Goal: Navigation & Orientation: Find specific page/section

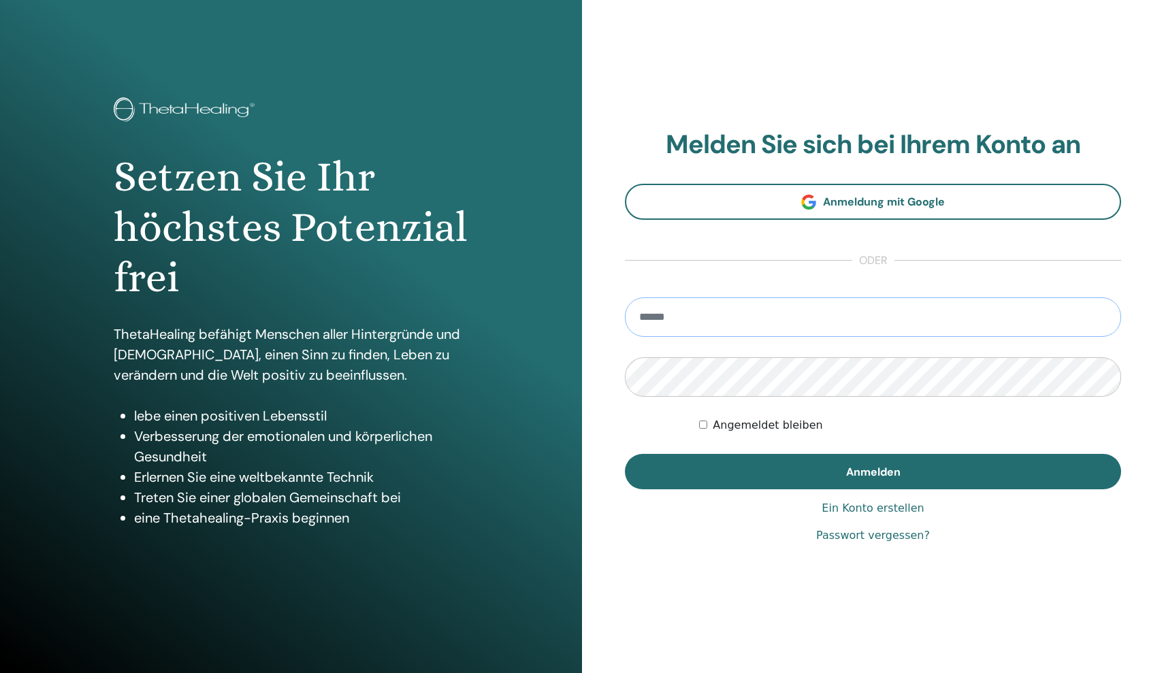
type input "**********"
click at [873, 471] on button "Anmelden" at bounding box center [873, 471] width 496 height 35
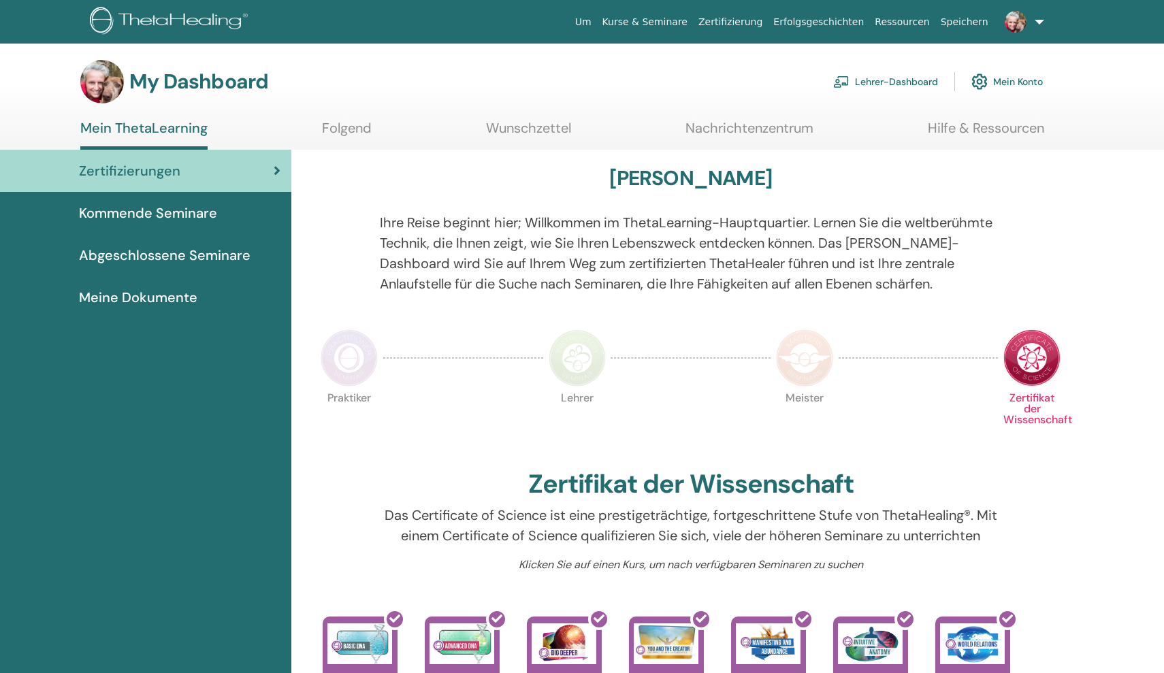
scroll to position [10, 0]
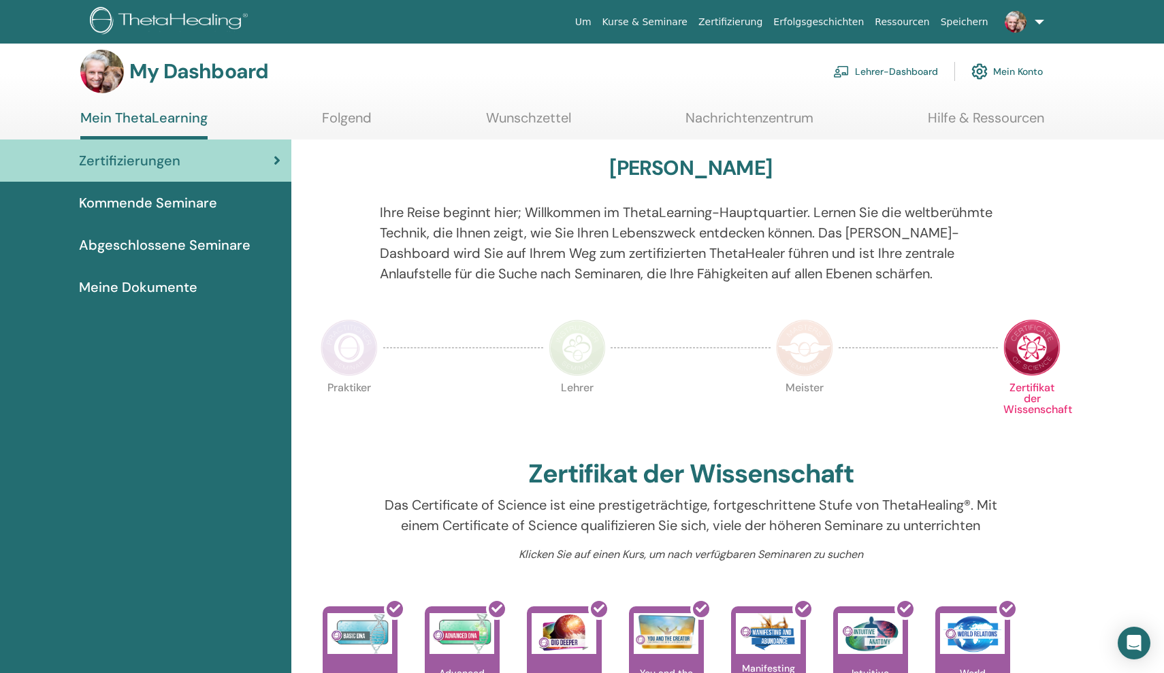
click at [877, 69] on link "Lehrer-Dashboard" at bounding box center [885, 72] width 105 height 30
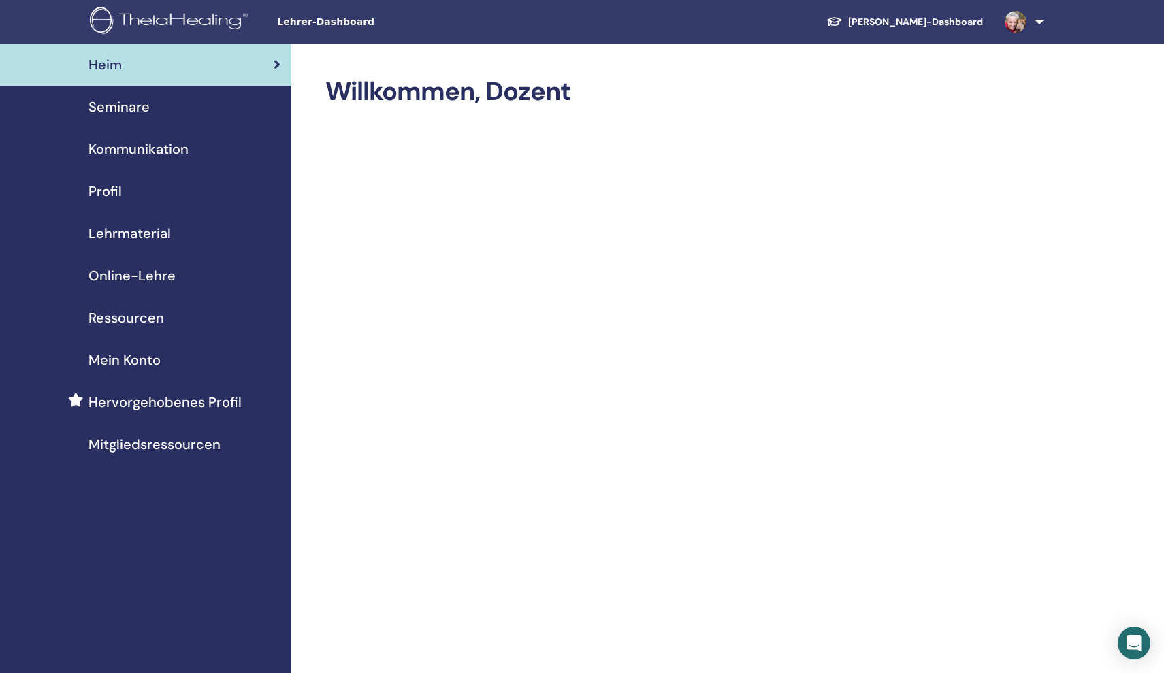
click at [136, 114] on span "Seminare" at bounding box center [119, 107] width 61 height 20
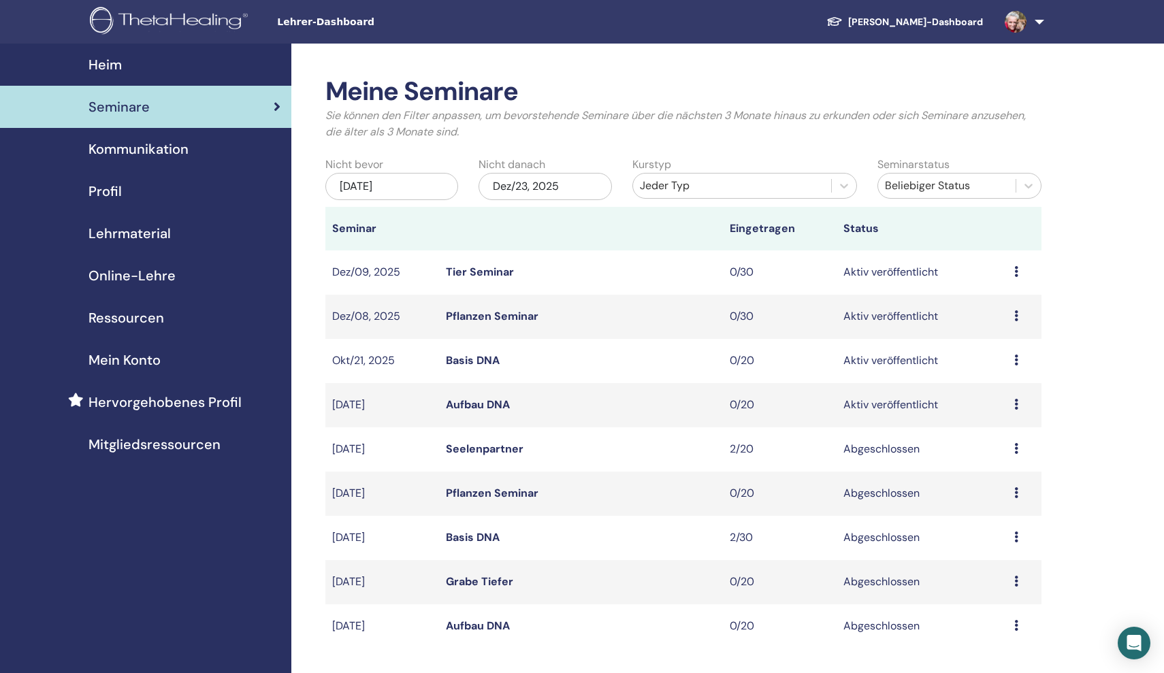
click at [114, 191] on span "Profil" at bounding box center [105, 191] width 33 height 20
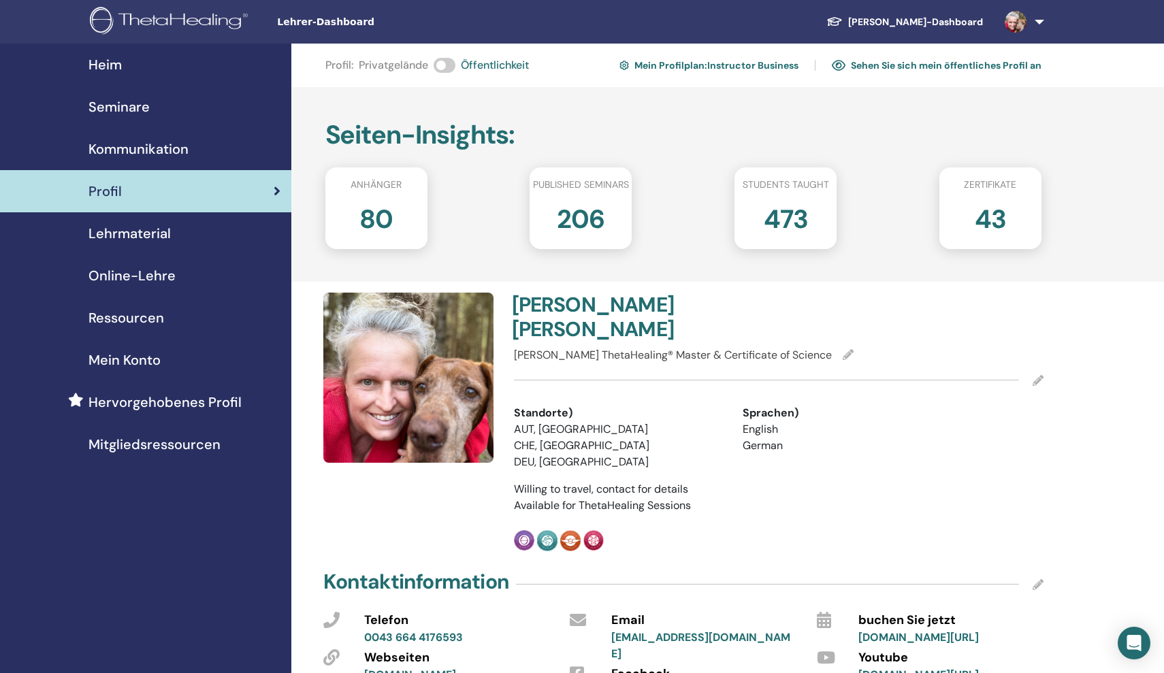
click at [598, 219] on h2 "206" at bounding box center [581, 216] width 48 height 38
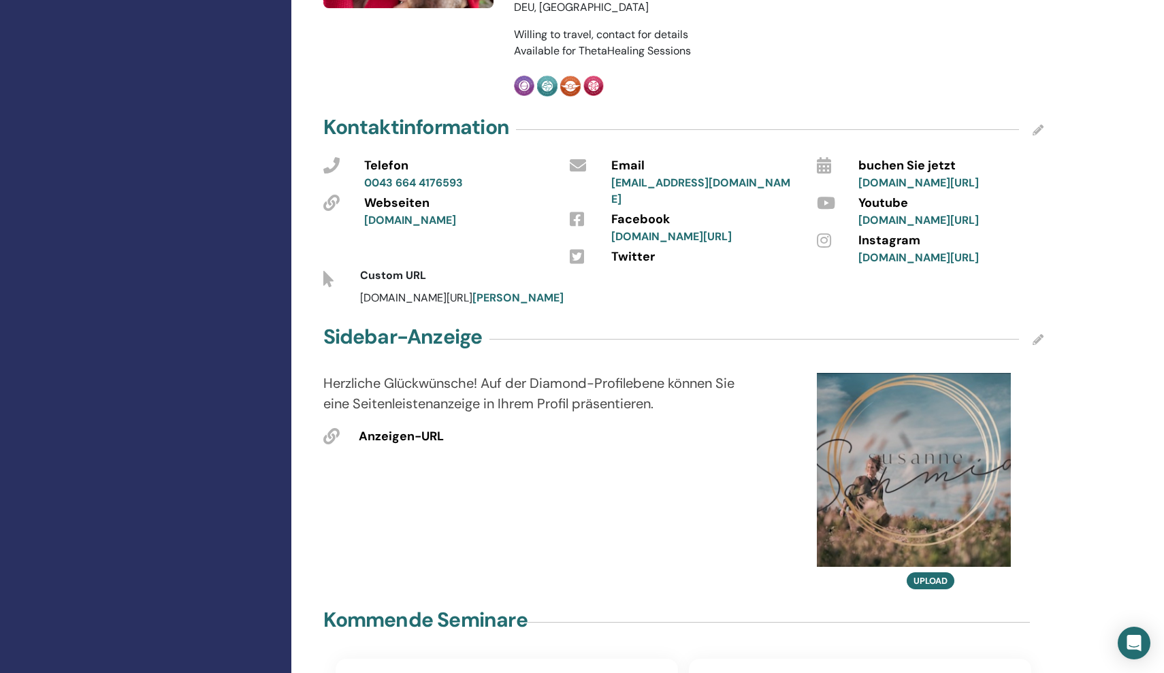
scroll to position [121, 0]
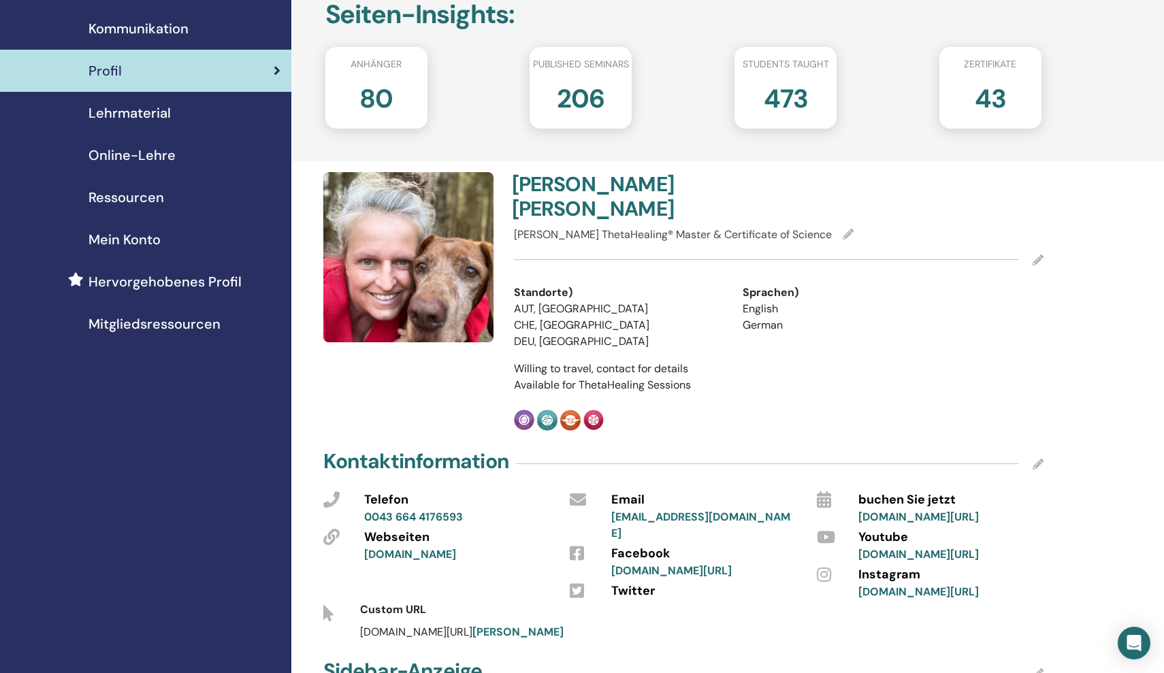
click at [117, 199] on span "Ressourcen" at bounding box center [127, 197] width 76 height 20
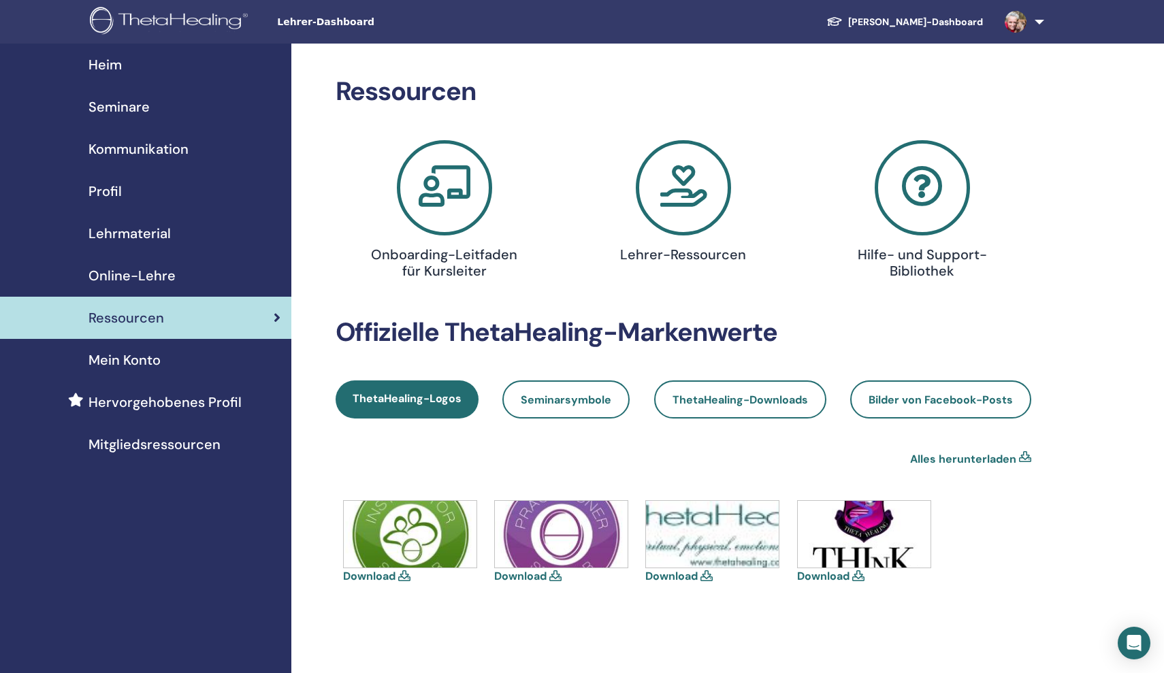
click at [127, 360] on span "Mein Konto" at bounding box center [125, 360] width 72 height 20
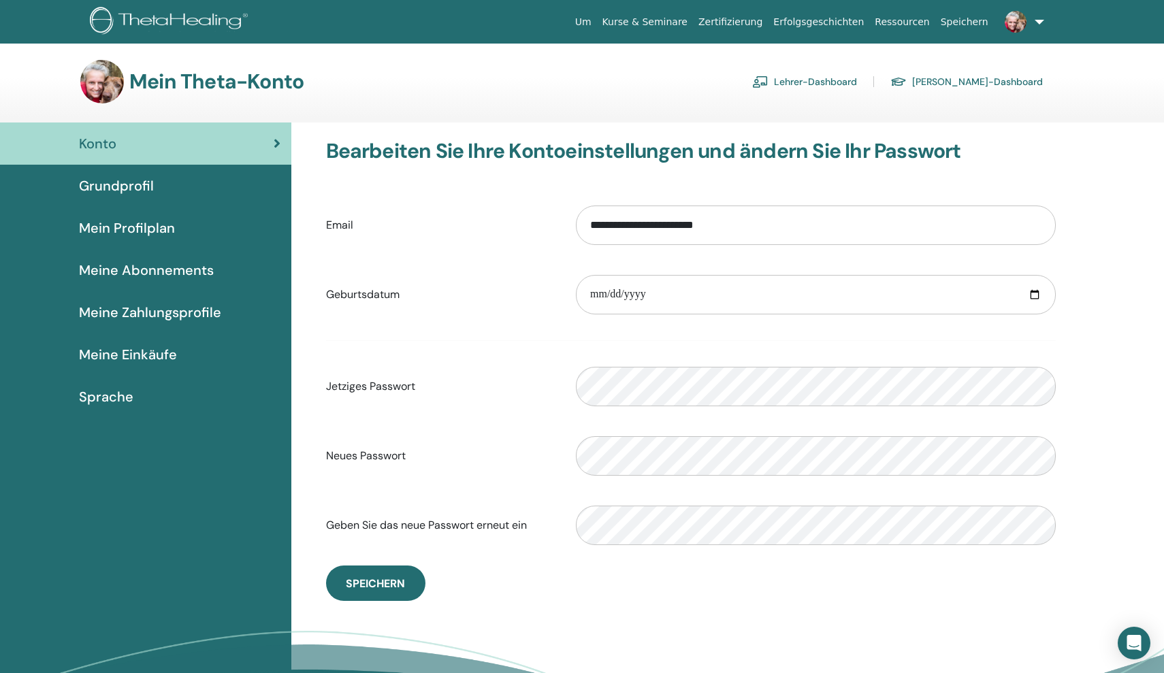
click at [1040, 21] on link at bounding box center [1022, 22] width 56 height 44
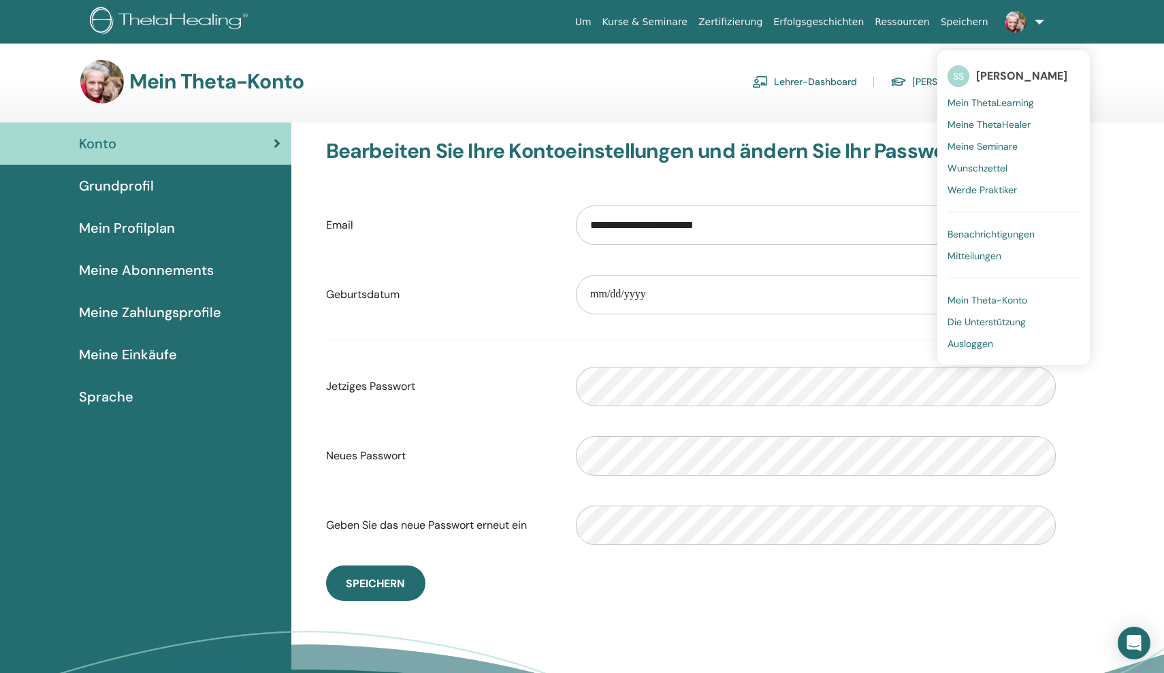
click at [987, 342] on span "Ausloggen" at bounding box center [971, 344] width 46 height 12
